Goal: Task Accomplishment & Management: Manage account settings

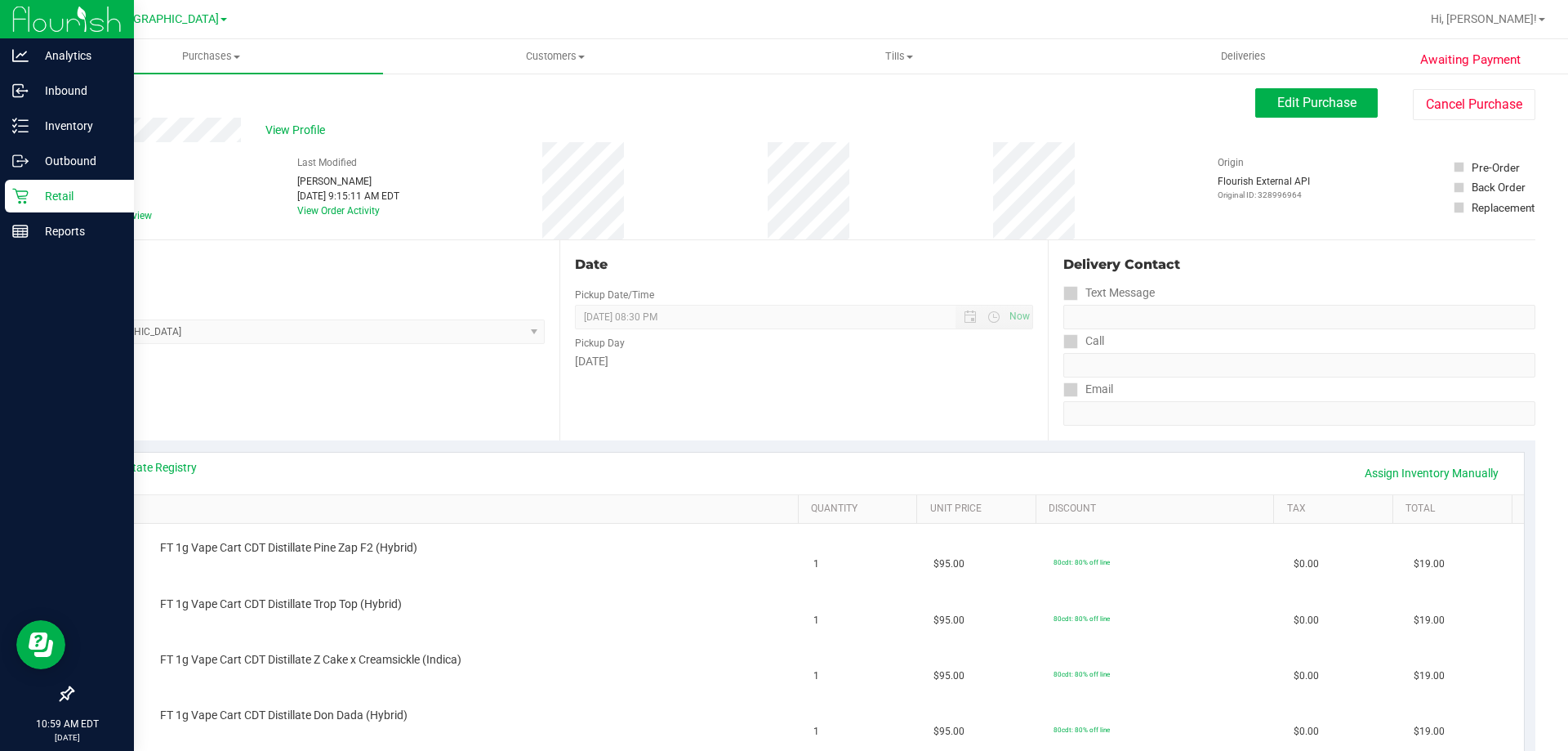
click at [57, 202] on p "Retail" at bounding box center [78, 196] width 98 height 19
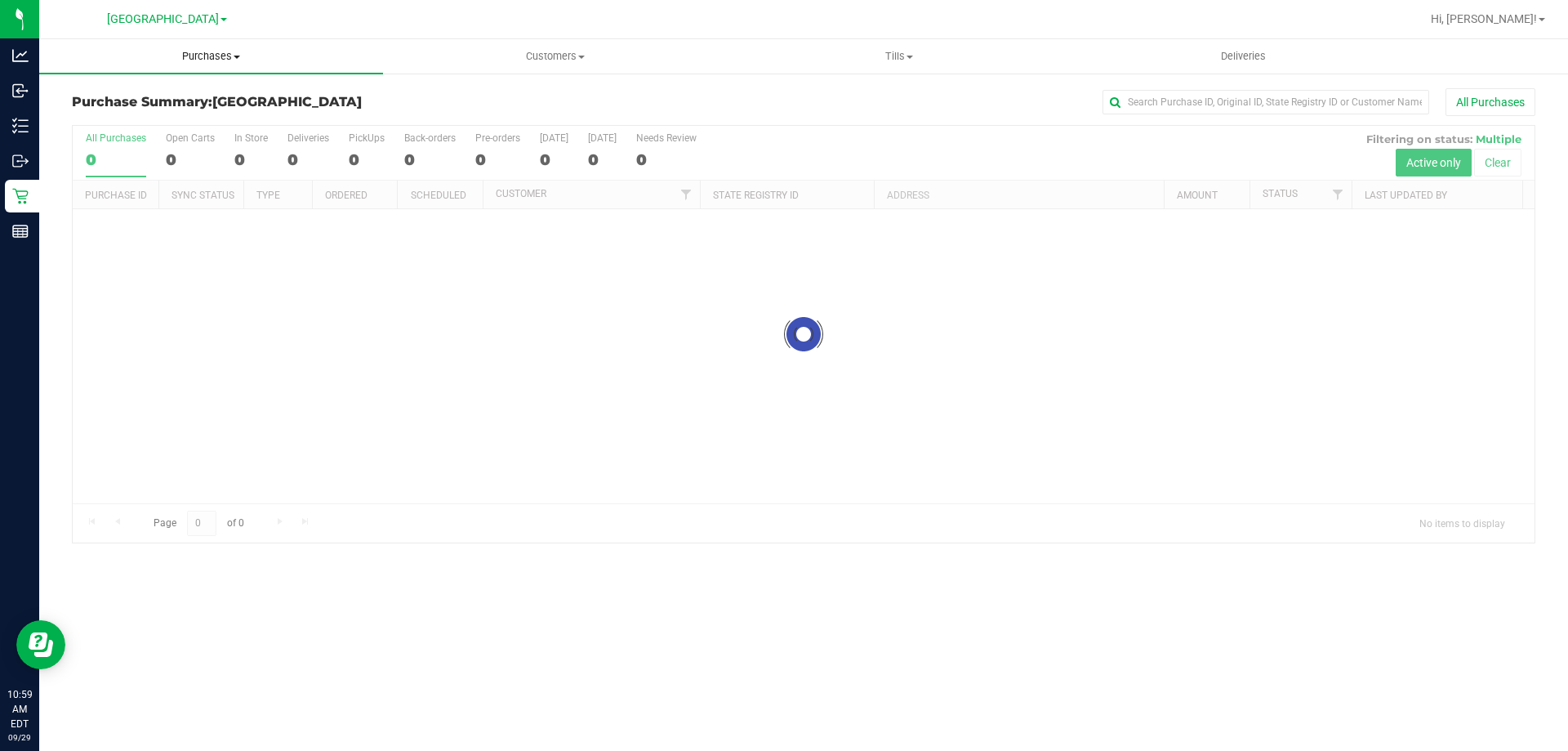
click at [222, 55] on span "Purchases" at bounding box center [211, 56] width 344 height 15
click at [196, 118] on li "Fulfillment" at bounding box center [211, 118] width 344 height 19
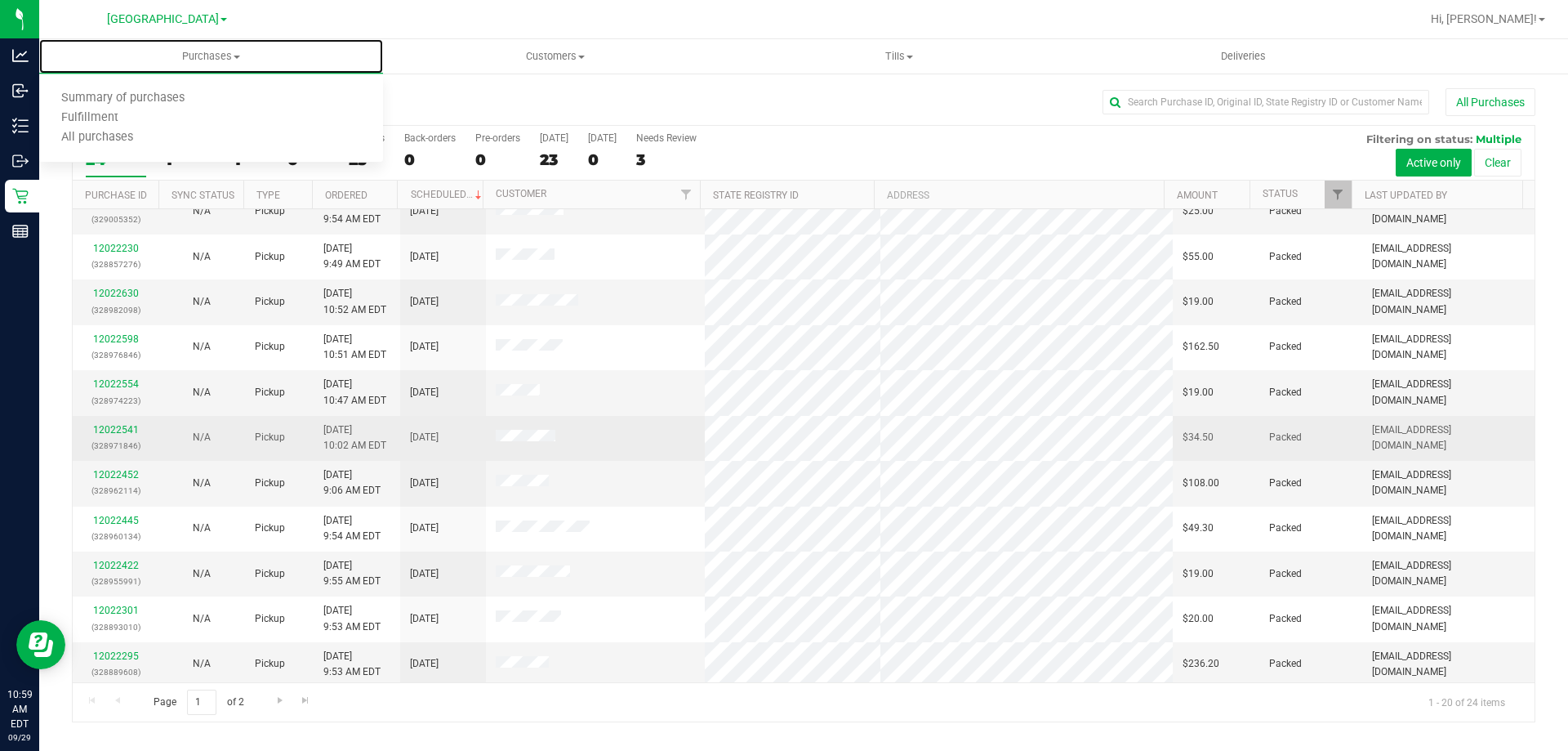
scroll to position [431, 0]
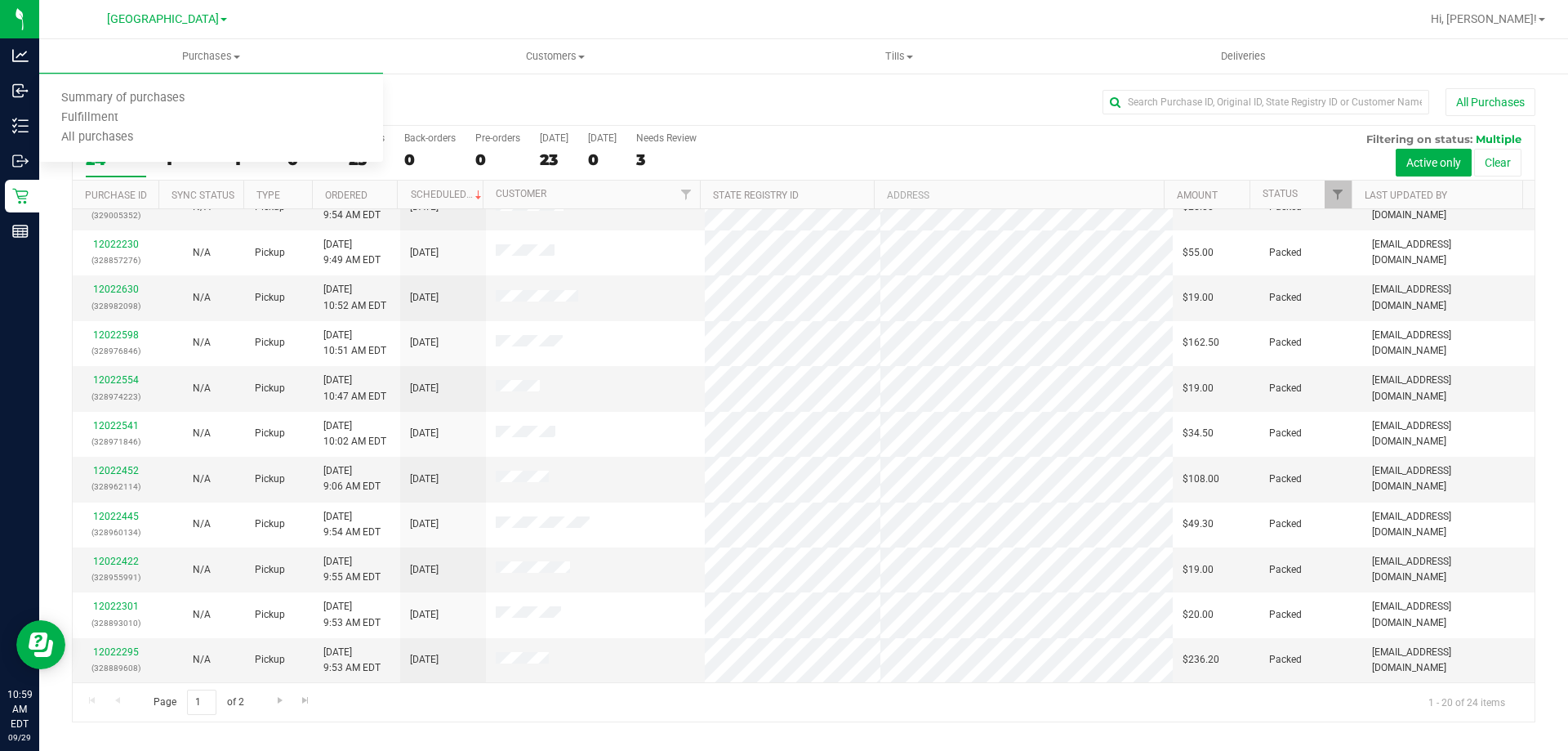
click at [467, 94] on div "Purchase Summary: Lakeland WC All Purchases" at bounding box center [803, 106] width 1463 height 36
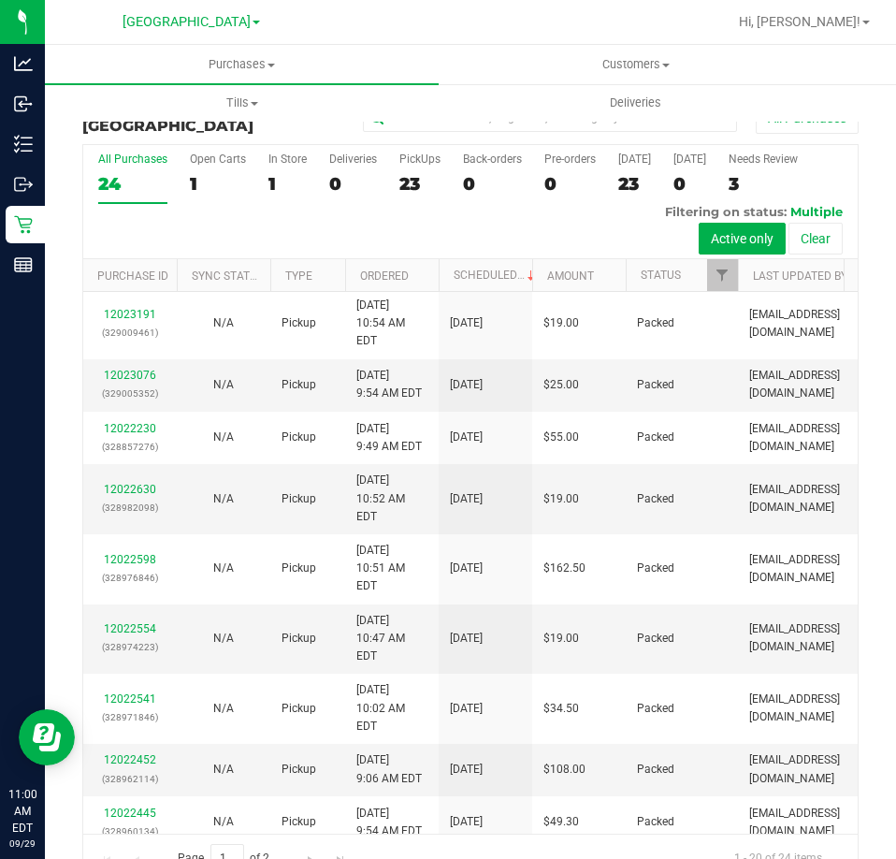
scroll to position [0, 0]
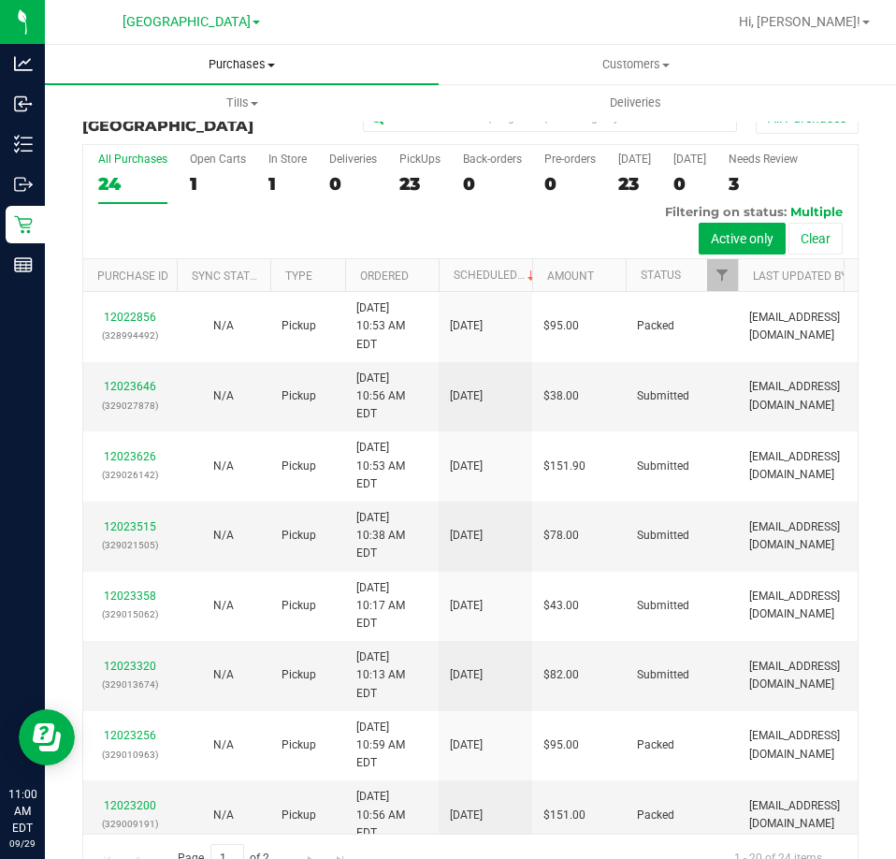
click at [265, 70] on span "Purchases" at bounding box center [242, 64] width 394 height 17
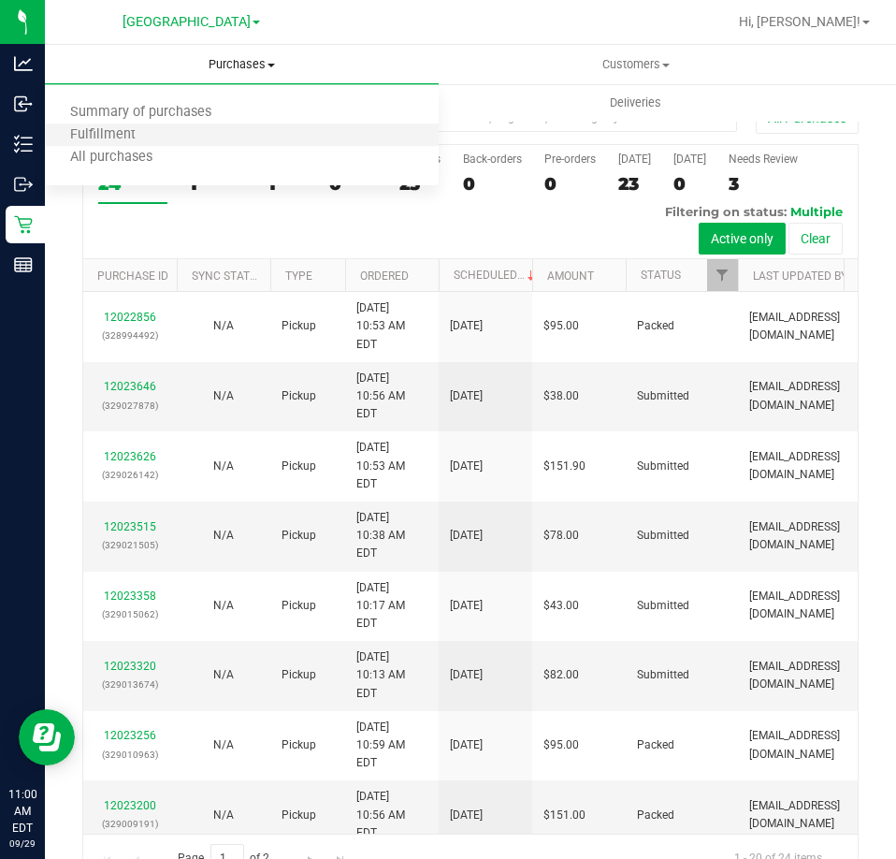
click at [196, 131] on li "Fulfillment" at bounding box center [242, 135] width 394 height 22
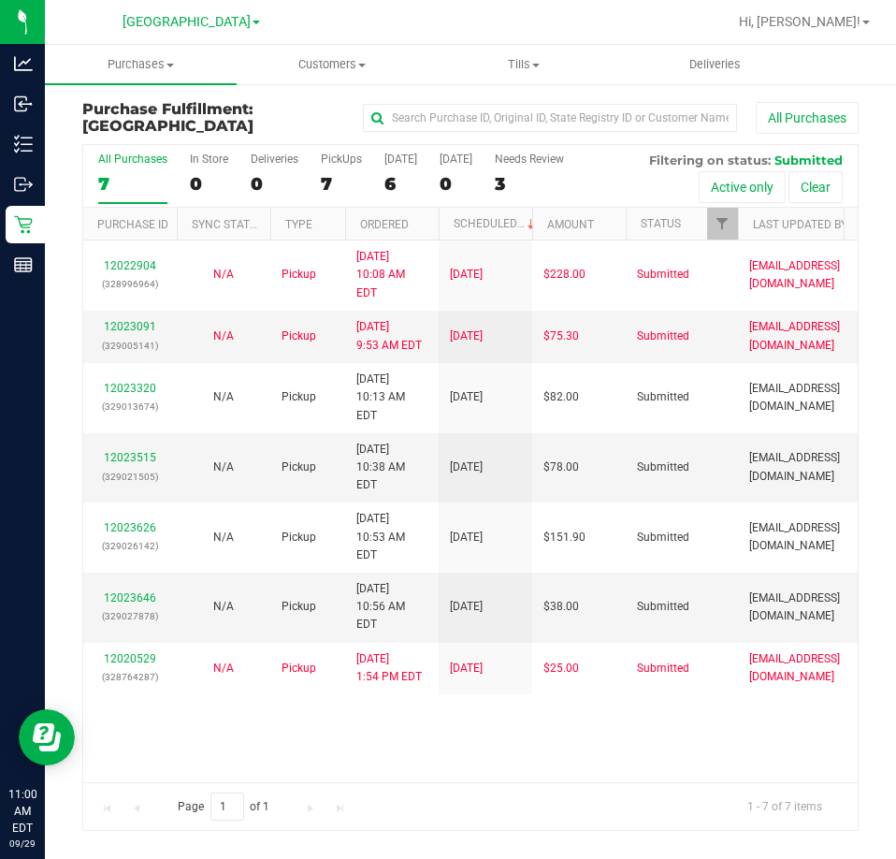
click at [456, 688] on div "12022904 (328996964) N/A Pickup 9/29/2025 10:08 AM EDT 9/29/2025 $228.00 Submit…" at bounding box center [470, 510] width 775 height 541
